Goal: Use online tool/utility: Use online tool/utility

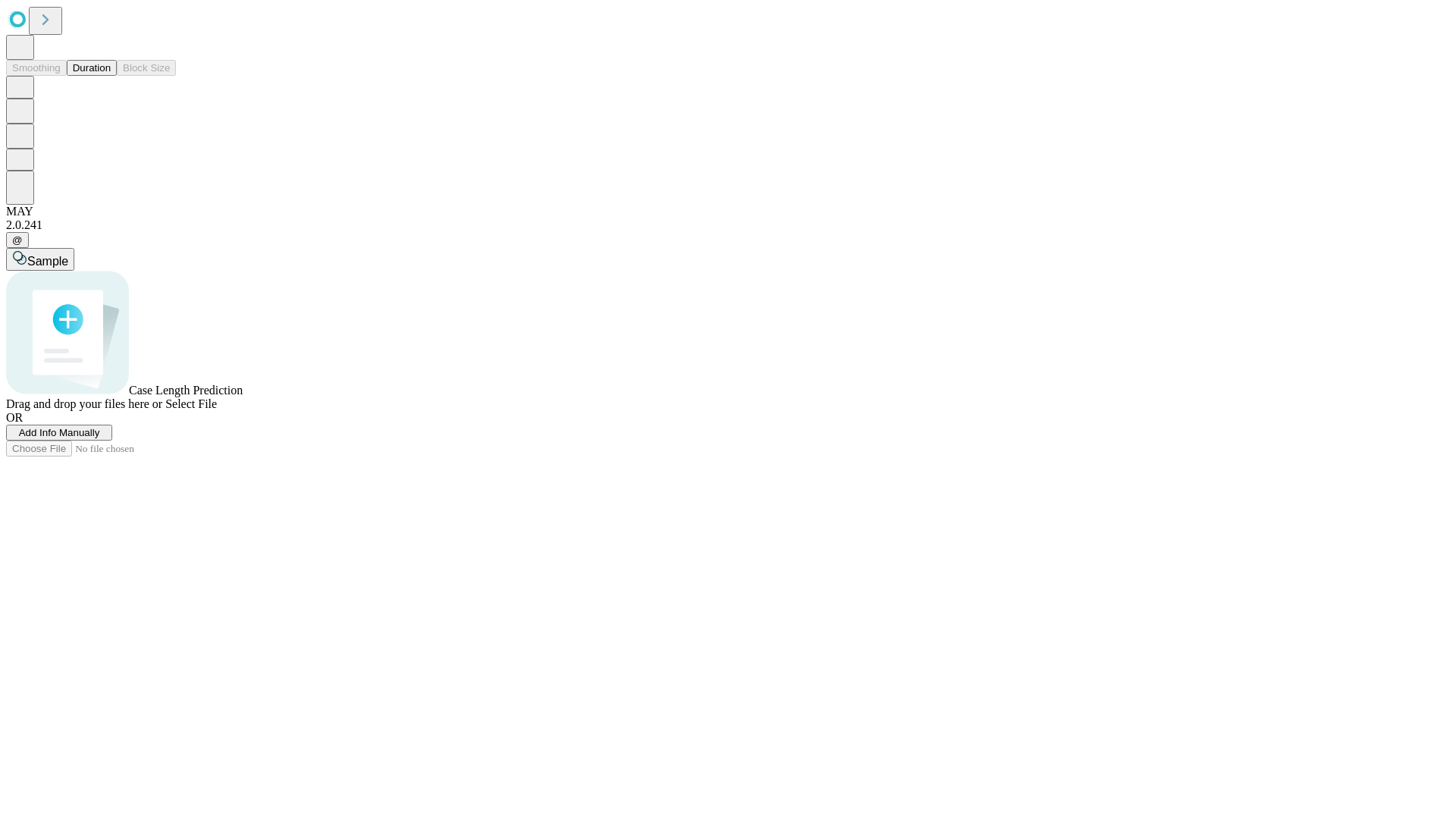
click at [110, 76] on button "Duration" at bounding box center [91, 67] width 50 height 16
click at [217, 410] on span "Select File" at bounding box center [191, 403] width 51 height 13
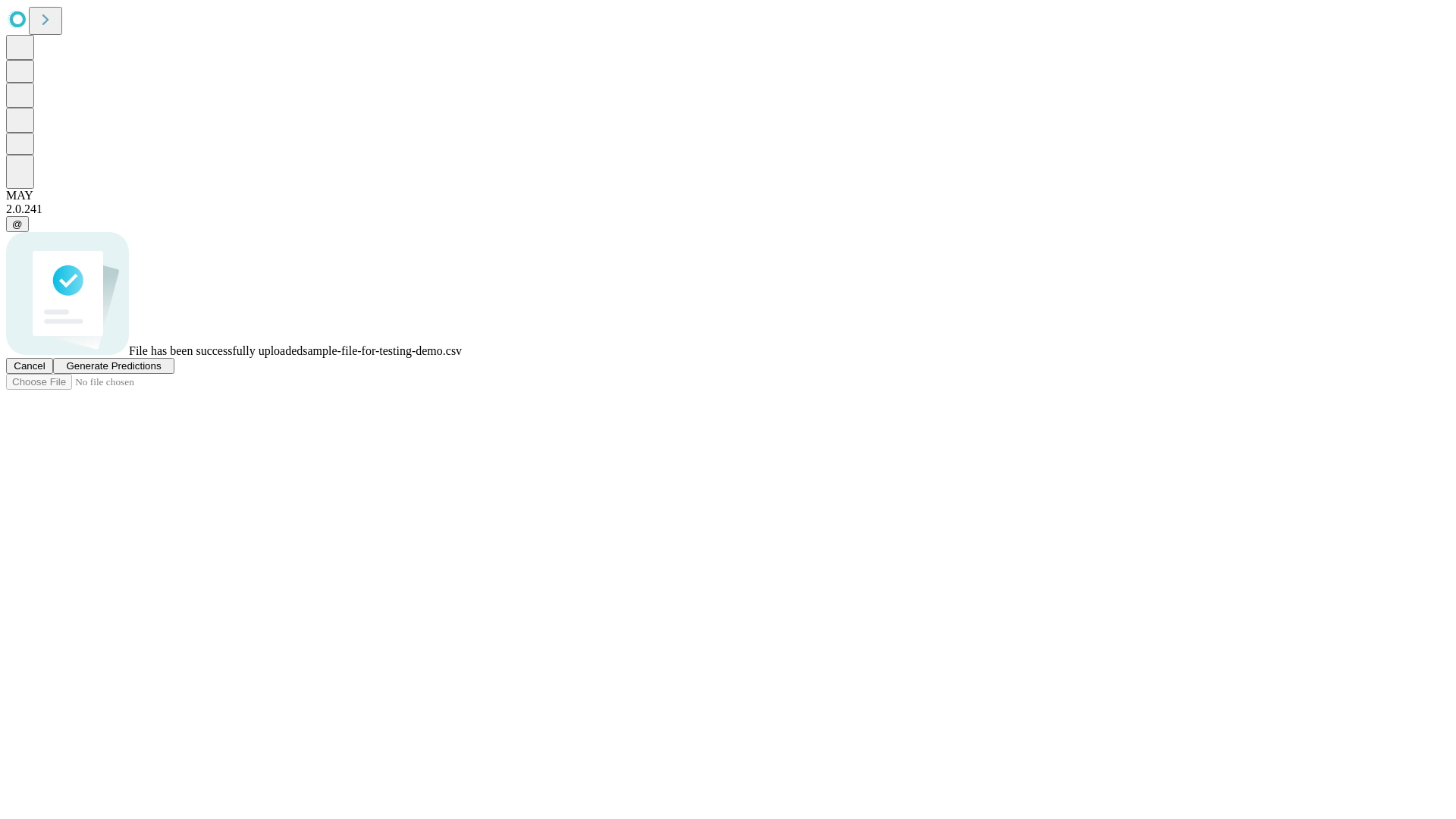
click at [161, 372] on span "Generate Predictions" at bounding box center [113, 365] width 94 height 11
